Goal: Task Accomplishment & Management: Manage account settings

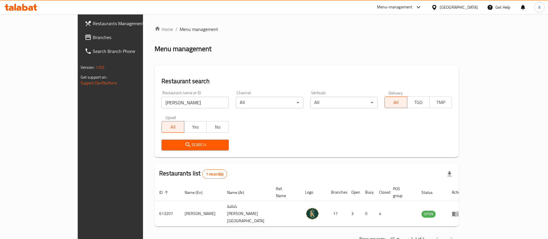
click at [181, 102] on input "[PERSON_NAME]" at bounding box center [195, 103] width 67 height 12
type input "waygood"
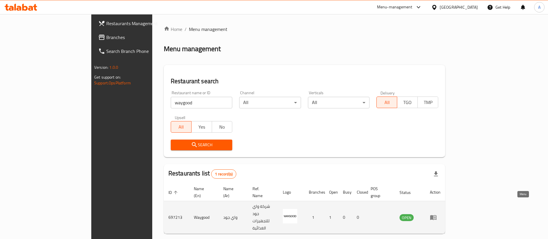
click at [437, 215] on icon "enhanced table" at bounding box center [434, 217] width 6 height 5
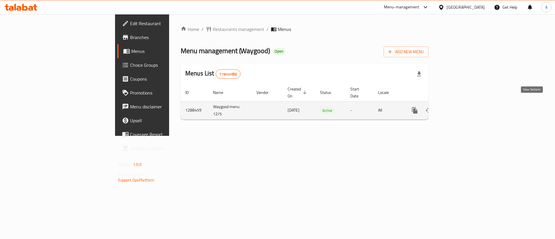
click at [463, 107] on link "enhanced table" at bounding box center [457, 111] width 14 height 14
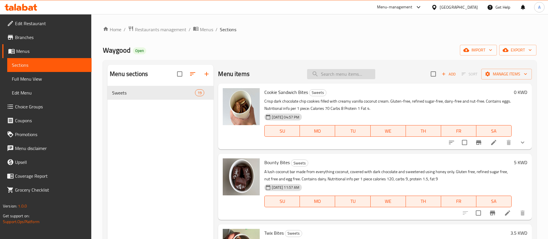
click at [335, 76] on input "search" at bounding box center [341, 74] width 68 height 10
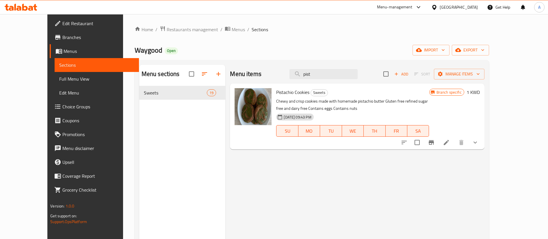
type input "pist"
click at [455, 143] on li at bounding box center [447, 142] width 16 height 10
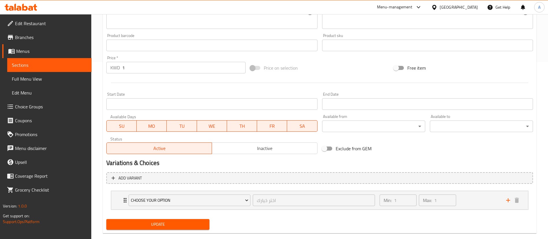
scroll to position [187, 0]
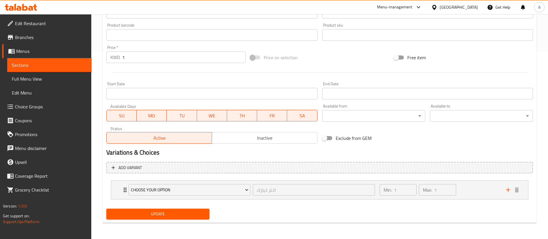
click at [157, 61] on input "1" at bounding box center [183, 57] width 123 height 12
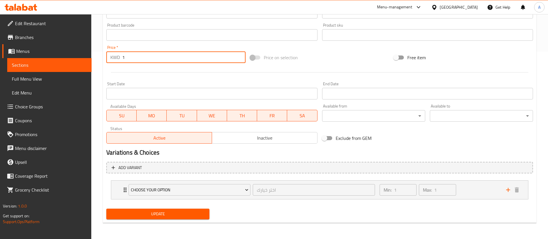
click at [157, 61] on input "1" at bounding box center [183, 57] width 123 height 12
type input "0"
click at [154, 212] on span "Update" at bounding box center [158, 213] width 94 height 7
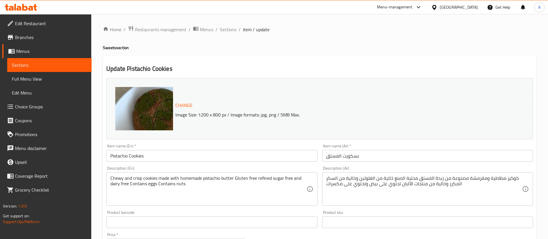
scroll to position [1, 0]
click at [231, 28] on span "Sections" at bounding box center [228, 28] width 16 height 7
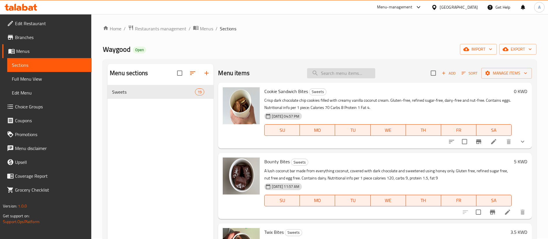
click at [329, 69] on input "search" at bounding box center [341, 73] width 68 height 10
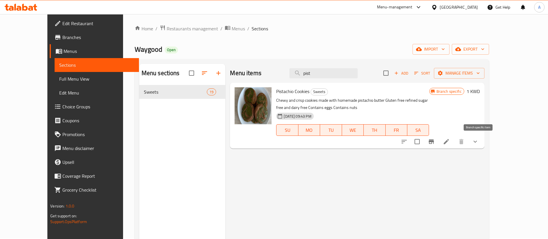
type input "pist"
click at [435, 142] on icon "Branch-specific-item" at bounding box center [431, 141] width 7 height 7
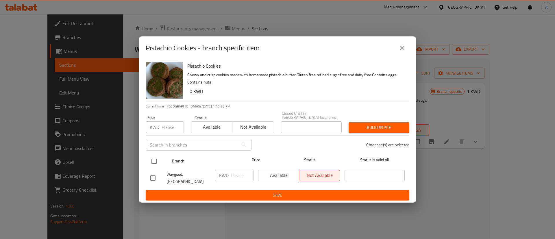
click at [153, 160] on input "checkbox" at bounding box center [154, 161] width 12 height 12
checkbox input "true"
click at [163, 132] on input "number" at bounding box center [173, 127] width 22 height 12
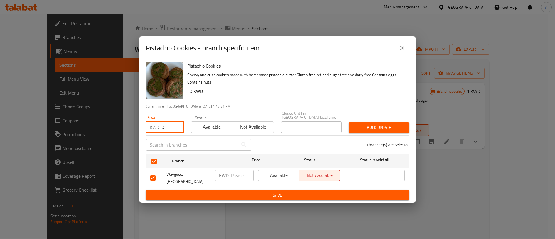
type input "0"
click at [385, 125] on span "Bulk update" at bounding box center [378, 127] width 51 height 7
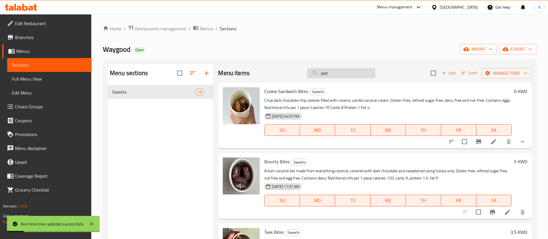
click at [332, 70] on input "pist" at bounding box center [341, 73] width 68 height 10
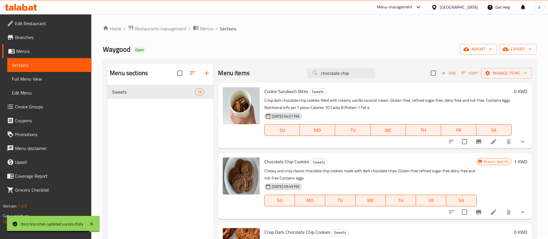
scroll to position [57, 0]
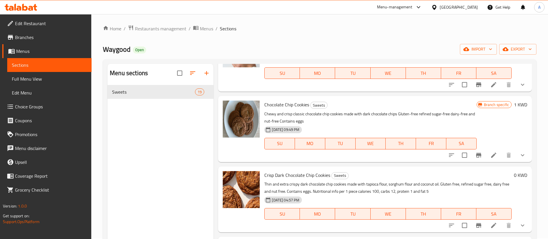
type input "chocolate chip"
click at [491, 158] on icon at bounding box center [494, 155] width 7 height 7
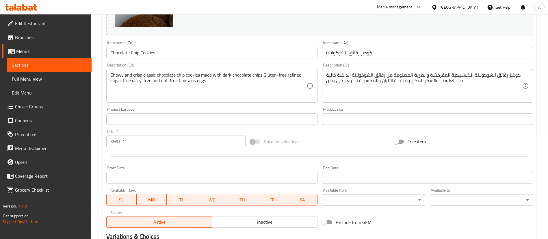
scroll to position [187, 0]
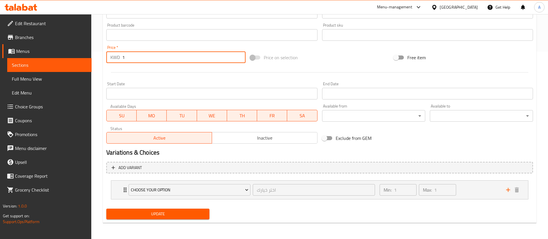
click at [161, 58] on input "1" at bounding box center [183, 57] width 123 height 12
type input "0"
click at [179, 215] on span "Update" at bounding box center [158, 213] width 94 height 7
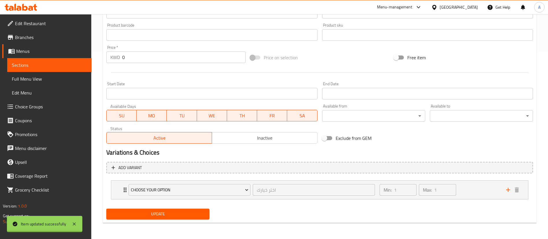
click at [470, 187] on div "Home / Restaurants management / Menus / Sections / item / update Sweets section…" at bounding box center [320, 32] width 434 height 389
click at [470, 187] on div "Min: 1 ​ Max: 1 ​" at bounding box center [439, 190] width 127 height 19
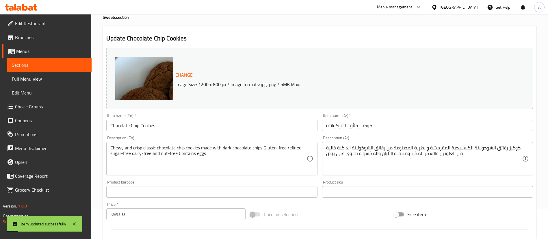
scroll to position [0, 0]
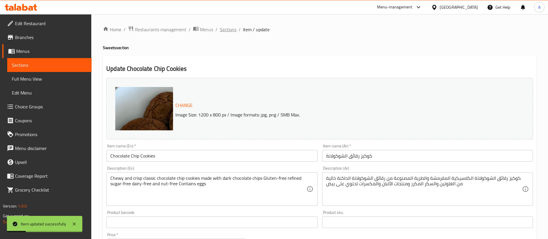
click at [228, 31] on span "Sections" at bounding box center [228, 29] width 16 height 7
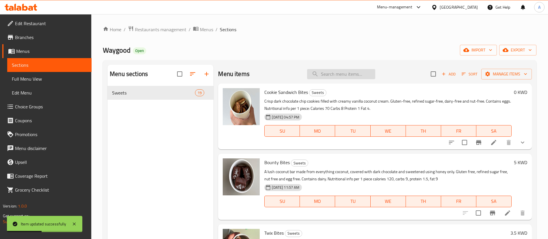
click at [335, 74] on input "search" at bounding box center [341, 74] width 68 height 10
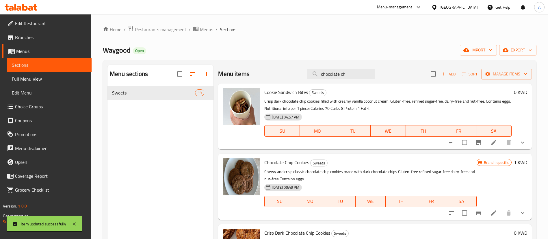
type input "chocolate ch"
click at [476, 213] on icon "Branch-specific-item" at bounding box center [478, 213] width 5 height 5
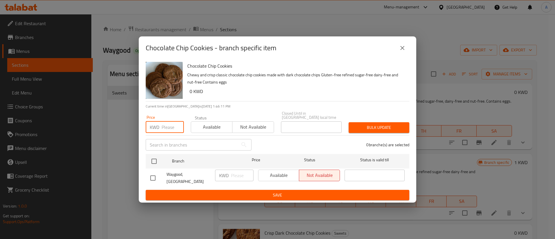
click at [169, 127] on input "number" at bounding box center [173, 127] width 22 height 12
type input "9"
type input "0"
click at [160, 176] on div at bounding box center [158, 178] width 16 height 12
click at [155, 174] on input "checkbox" at bounding box center [153, 178] width 12 height 12
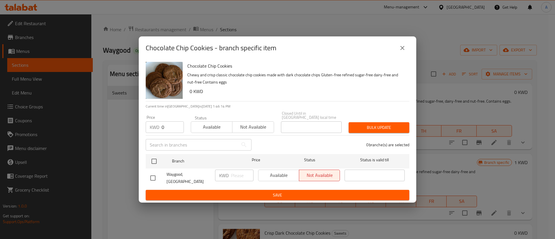
checkbox input "true"
click at [189, 192] on span "Save" at bounding box center [277, 195] width 254 height 7
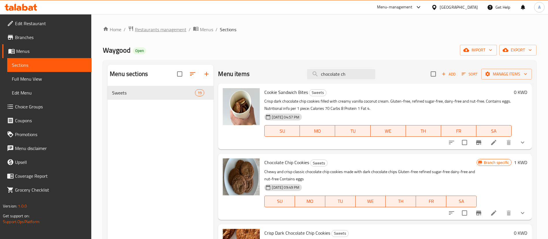
click at [168, 29] on span "Restaurants management" at bounding box center [160, 29] width 51 height 7
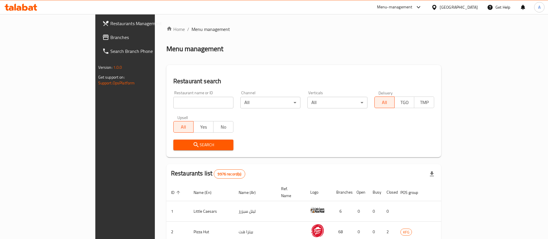
click at [173, 102] on input "search" at bounding box center [203, 103] width 60 height 12
click button "Search" at bounding box center [203, 145] width 60 height 11
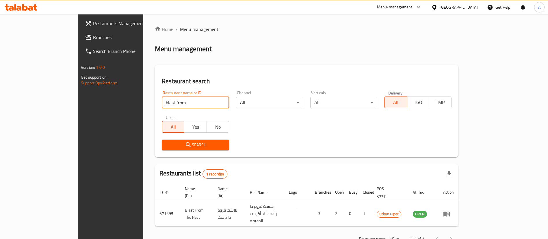
scroll to position [8, 0]
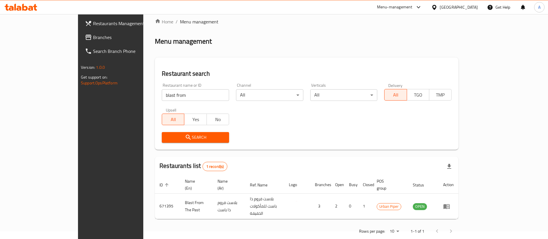
click at [173, 97] on input "blast from" at bounding box center [195, 95] width 67 height 12
type input "better"
click button "Search" at bounding box center [195, 137] width 67 height 11
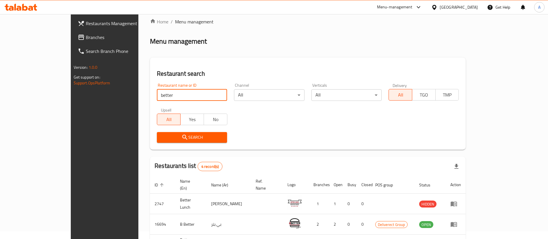
scroll to position [69, 0]
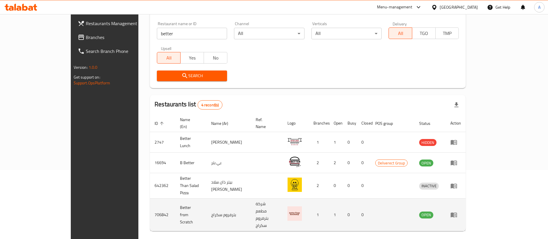
click at [150, 199] on td "706842" at bounding box center [162, 215] width 25 height 33
copy td "706842"
click at [458, 211] on icon "enhanced table" at bounding box center [454, 214] width 7 height 7
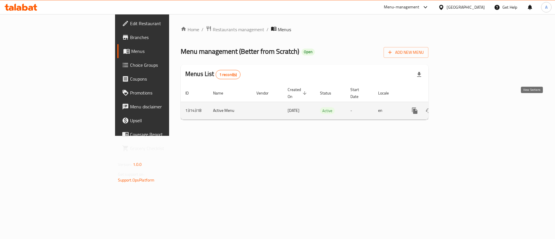
click at [463, 104] on link "enhanced table" at bounding box center [457, 111] width 14 height 14
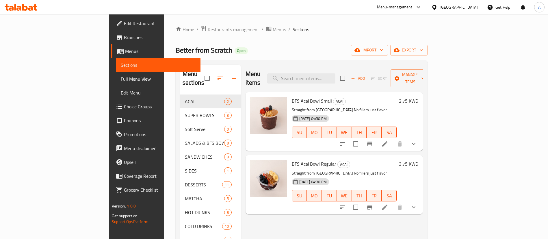
click at [292, 97] on span "BFS Acai Bowl Small" at bounding box center [312, 101] width 40 height 9
copy h6 "BFS Acai Bowl Small"
click at [208, 29] on span "Restaurants management" at bounding box center [233, 29] width 51 height 7
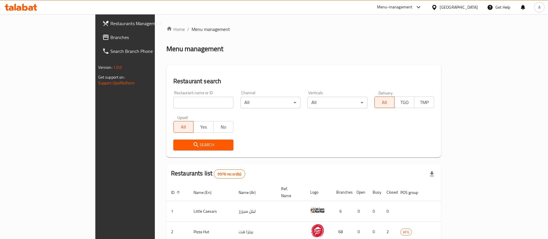
click at [173, 83] on h2 "Restaurant search" at bounding box center [303, 81] width 261 height 9
click at [173, 103] on input "search" at bounding box center [203, 103] width 60 height 12
type input "zone 7"
click button "Search" at bounding box center [203, 145] width 60 height 11
